Goal: Use online tool/utility: Utilize a website feature to perform a specific function

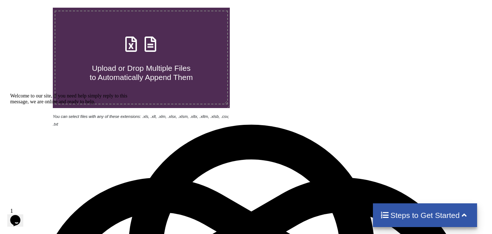
scroll to position [146, 0]
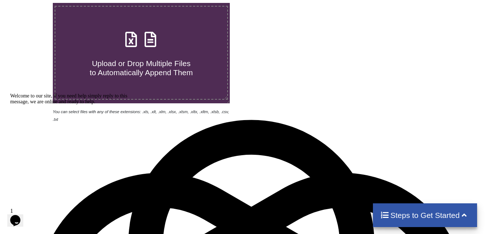
click at [140, 57] on h4 "Upload or Drop Multiple Files to Automatically Append Them" at bounding box center [141, 64] width 172 height 28
click at [33, 3] on input "Upload or Drop Multiple Files to Automatically Append Them" at bounding box center [33, 3] width 0 height 0
type input "C:\fakepath\Merged file all.xlsx"
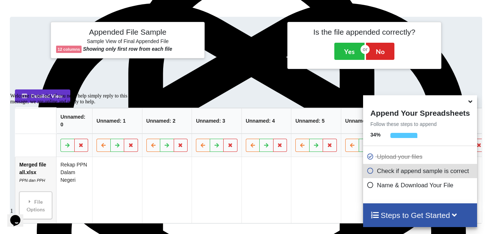
scroll to position [332, 0]
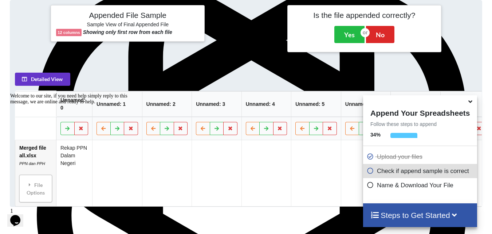
drag, startPoint x: 283, startPoint y: 93, endPoint x: 238, endPoint y: 52, distance: 60.6
click at [238, 52] on div "Appended File Sample Sample View of Final Appended File 12 columns Showing only…" at bounding box center [246, 28] width 483 height 56
click at [470, 102] on icon at bounding box center [471, 100] width 8 height 7
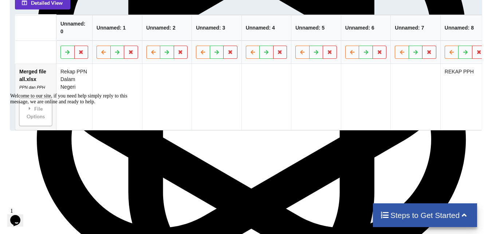
scroll to position [441, 0]
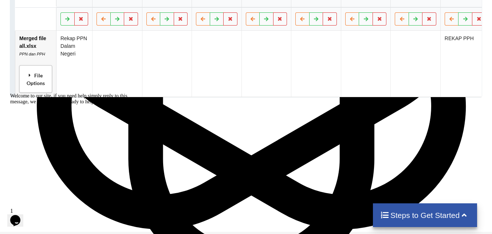
click at [38, 78] on div "File Options" at bounding box center [36, 78] width 28 height 23
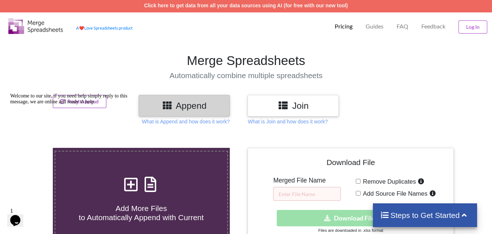
scroll to position [0, 0]
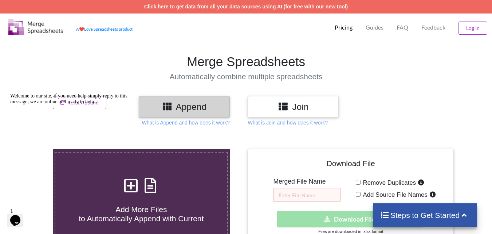
click at [395, 82] on section "Merge Spreadsheets Automatically combine multiple spreadsheets" at bounding box center [246, 67] width 492 height 57
click at [8, 64] on h1 "Merge Spreadsheets" at bounding box center [246, 61] width 500 height 15
drag, startPoint x: 16, startPoint y: 145, endPoint x: 26, endPoint y: 232, distance: 87.4
click at [10, 93] on icon "Chat attention grabber" at bounding box center [10, 93] width 0 height 0
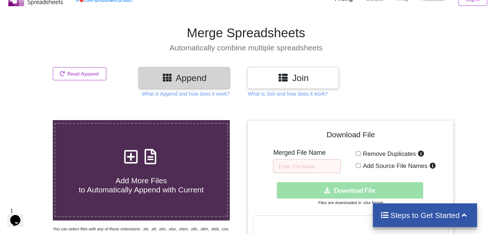
scroll to position [109, 0]
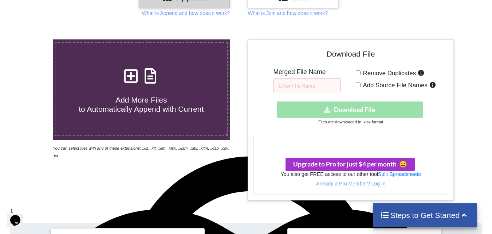
click at [472, 146] on div at bounding box center [477, 119] width 42 height 161
click at [474, 160] on div at bounding box center [477, 119] width 42 height 161
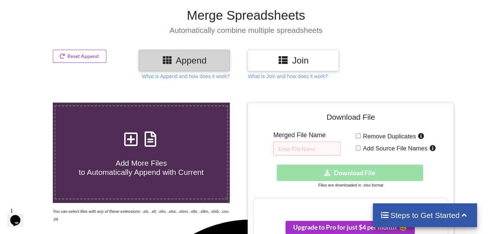
scroll to position [0, 0]
